Goal: Task Accomplishment & Management: Manage account settings

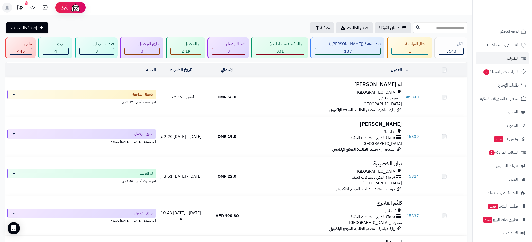
click at [513, 56] on span "الطلبات" at bounding box center [513, 58] width 12 height 7
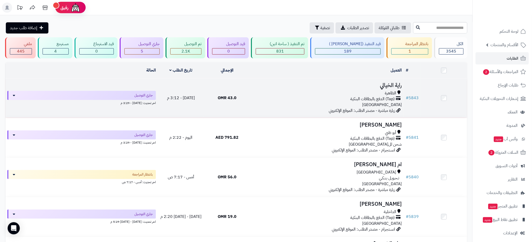
click at [288, 97] on div "(Tap) الدفع بالبطاقات البنكية" at bounding box center [327, 99] width 150 height 6
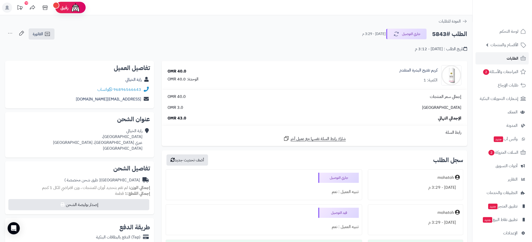
click at [520, 58] on link "الطلبات" at bounding box center [502, 58] width 53 height 12
